Goal: Information Seeking & Learning: Learn about a topic

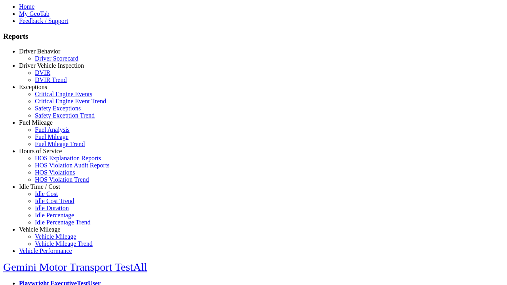
click at [46, 90] on link "Exceptions" at bounding box center [33, 87] width 28 height 7
click at [52, 119] on link "Safety Exception Trend" at bounding box center [65, 115] width 60 height 7
select select "**********"
type input "**********"
